Goal: Transaction & Acquisition: Purchase product/service

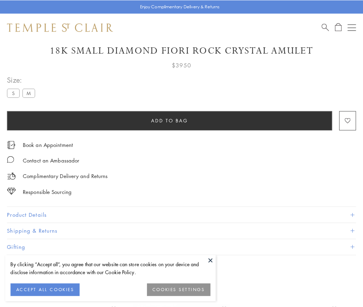
scroll to position [41, 0]
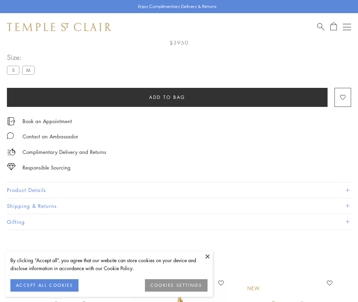
click at [167, 97] on span "Add to bag" at bounding box center [167, 97] width 36 height 8
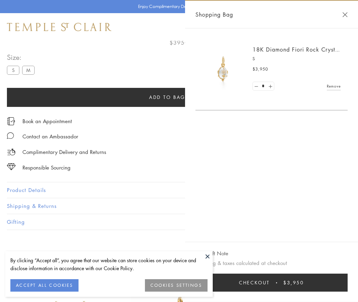
click at [339, 288] on button "Checkout $3,950" at bounding box center [271, 282] width 152 height 18
